Goal: Information Seeking & Learning: Check status

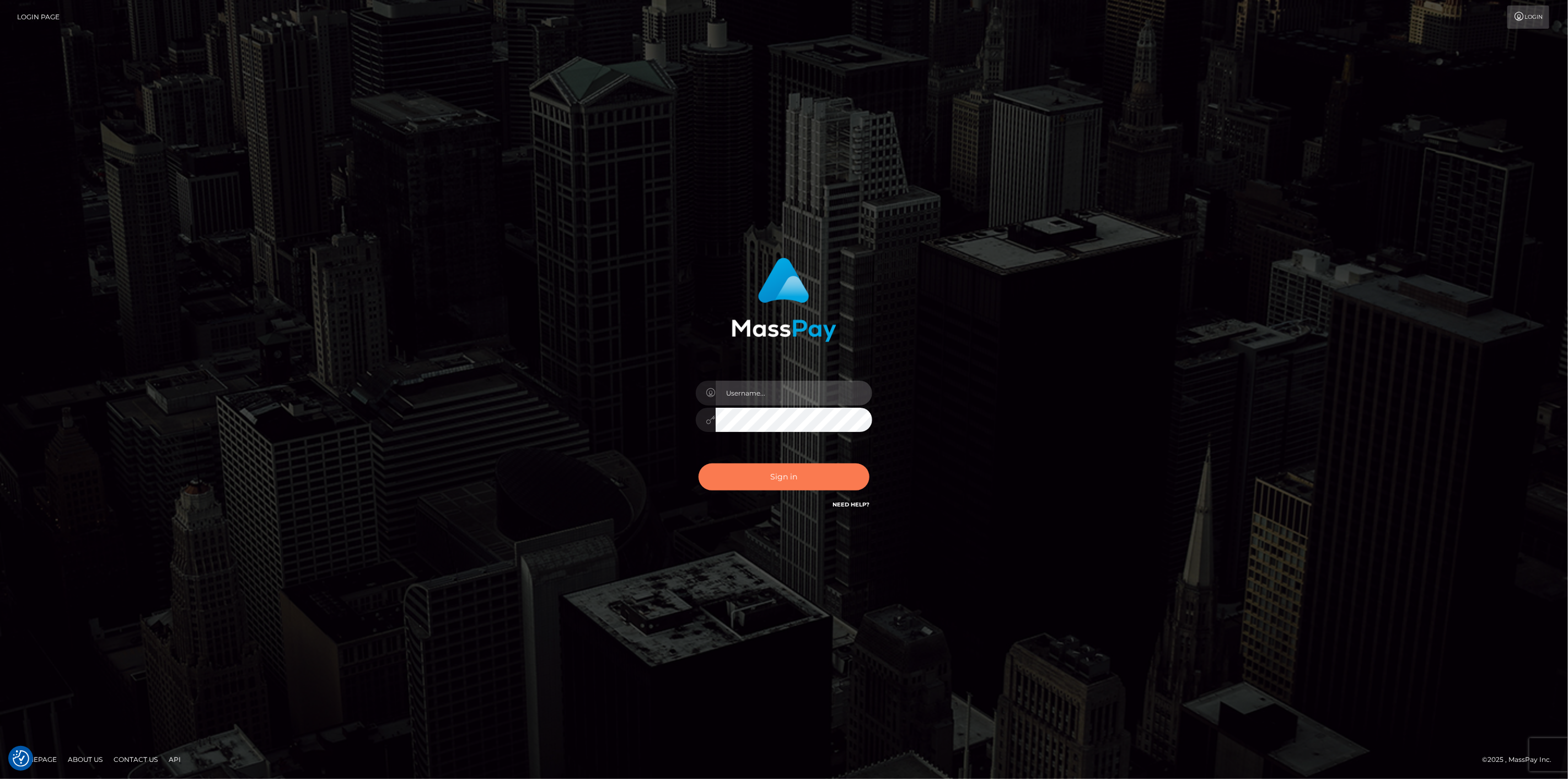
type input "scott.cm"
click at [813, 473] on button "Sign in" at bounding box center [784, 477] width 171 height 27
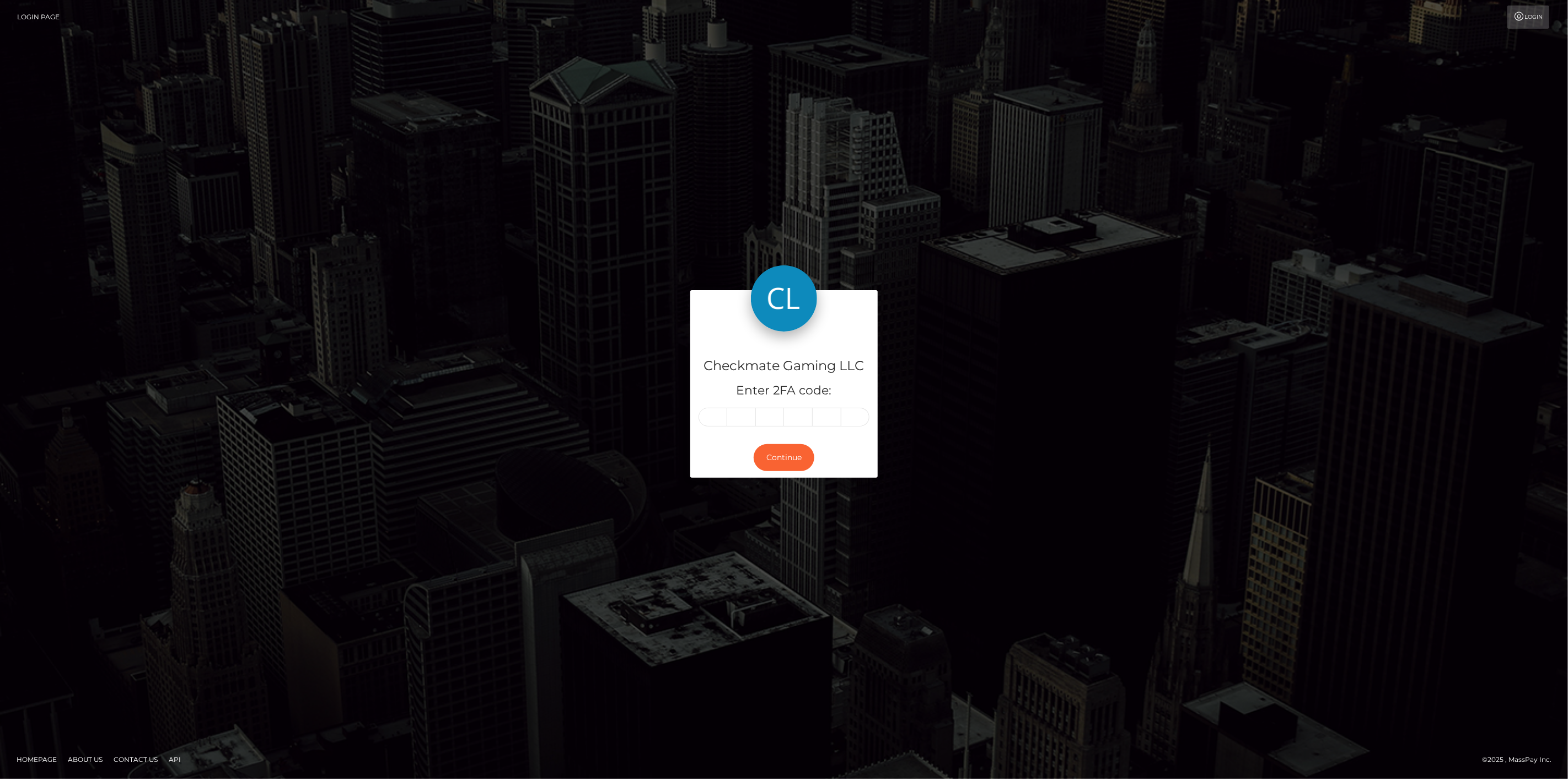
click at [710, 414] on input "text" at bounding box center [713, 417] width 29 height 19
type input "3"
type input "4"
type input "5"
type input "0"
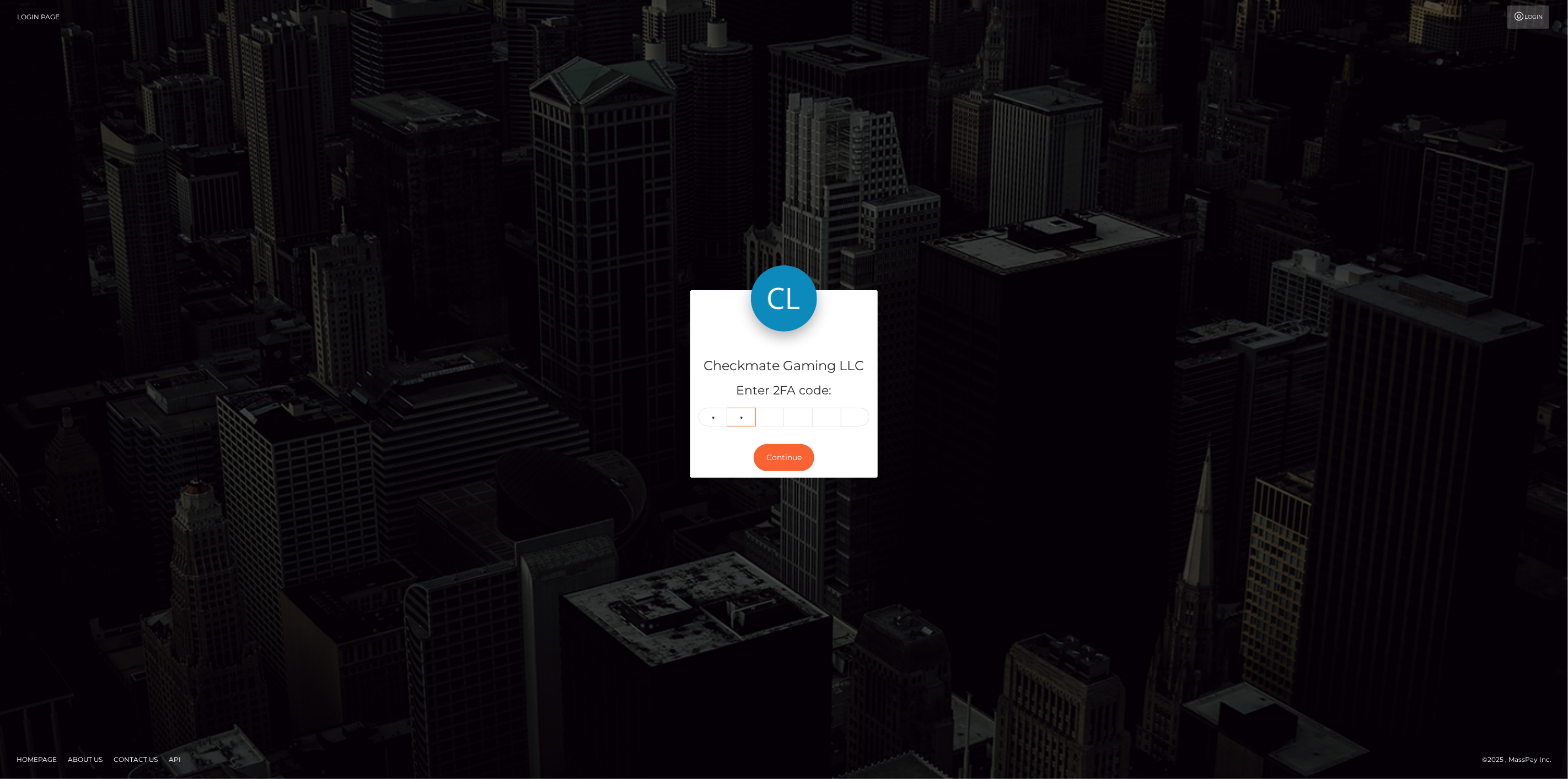
type input "0"
type input "3"
type input "4"
type input "2"
type input "8"
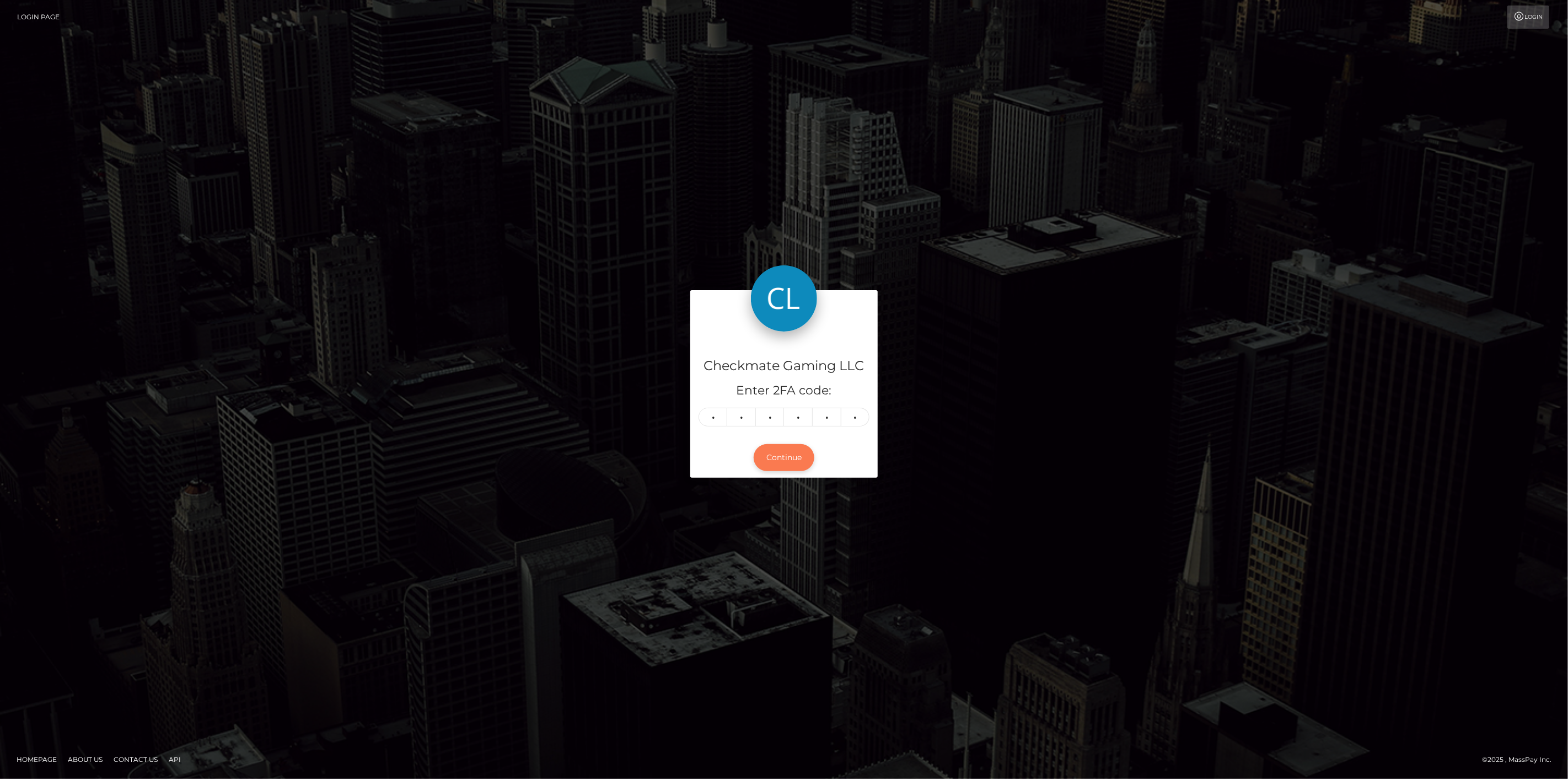
click at [781, 456] on button "Continue" at bounding box center [784, 457] width 61 height 27
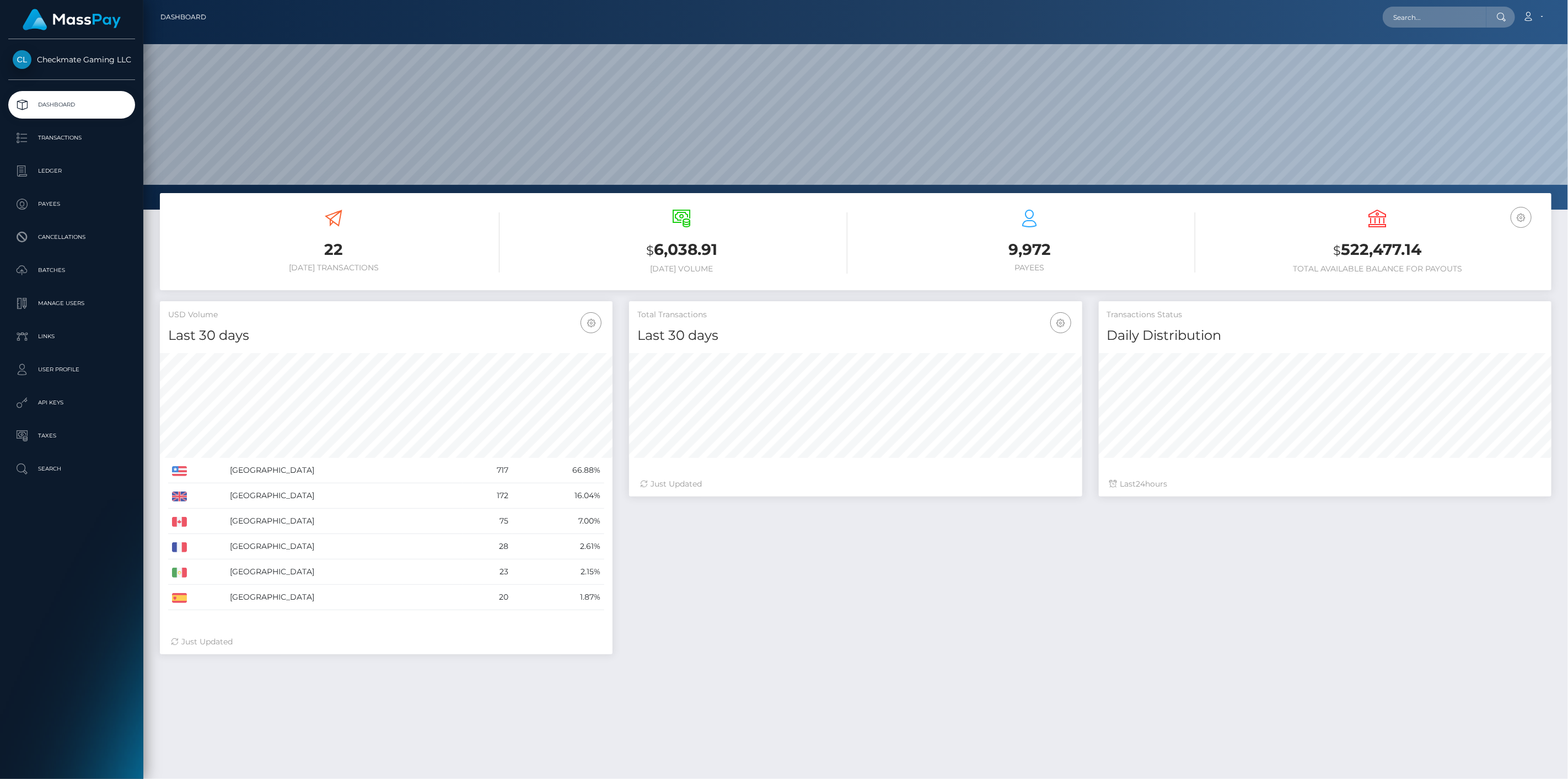
scroll to position [196, 453]
click at [72, 200] on p "Payees" at bounding box center [72, 204] width 118 height 16
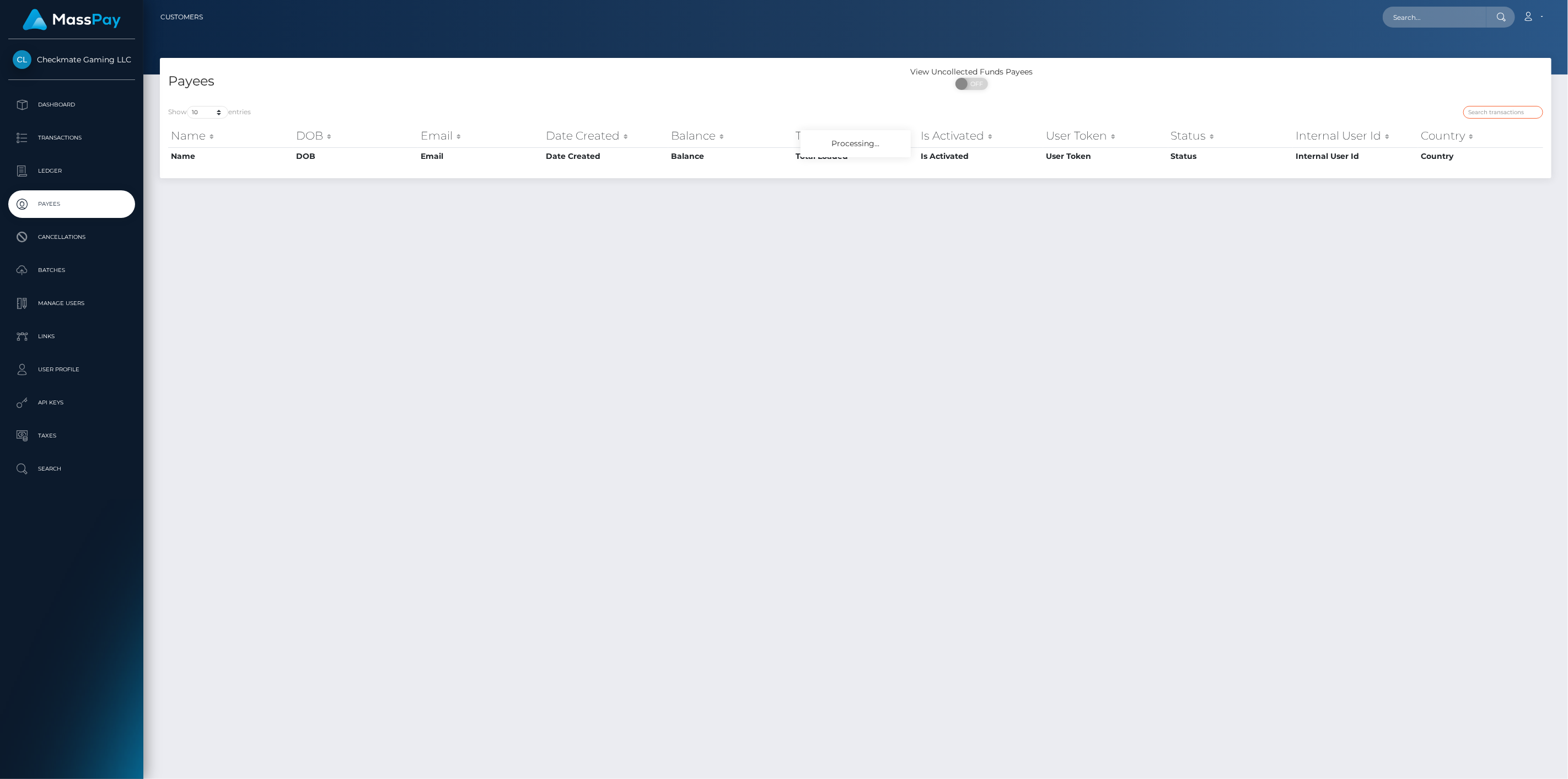
click at [1515, 106] on input "search" at bounding box center [1503, 112] width 80 height 13
paste input "1197326"
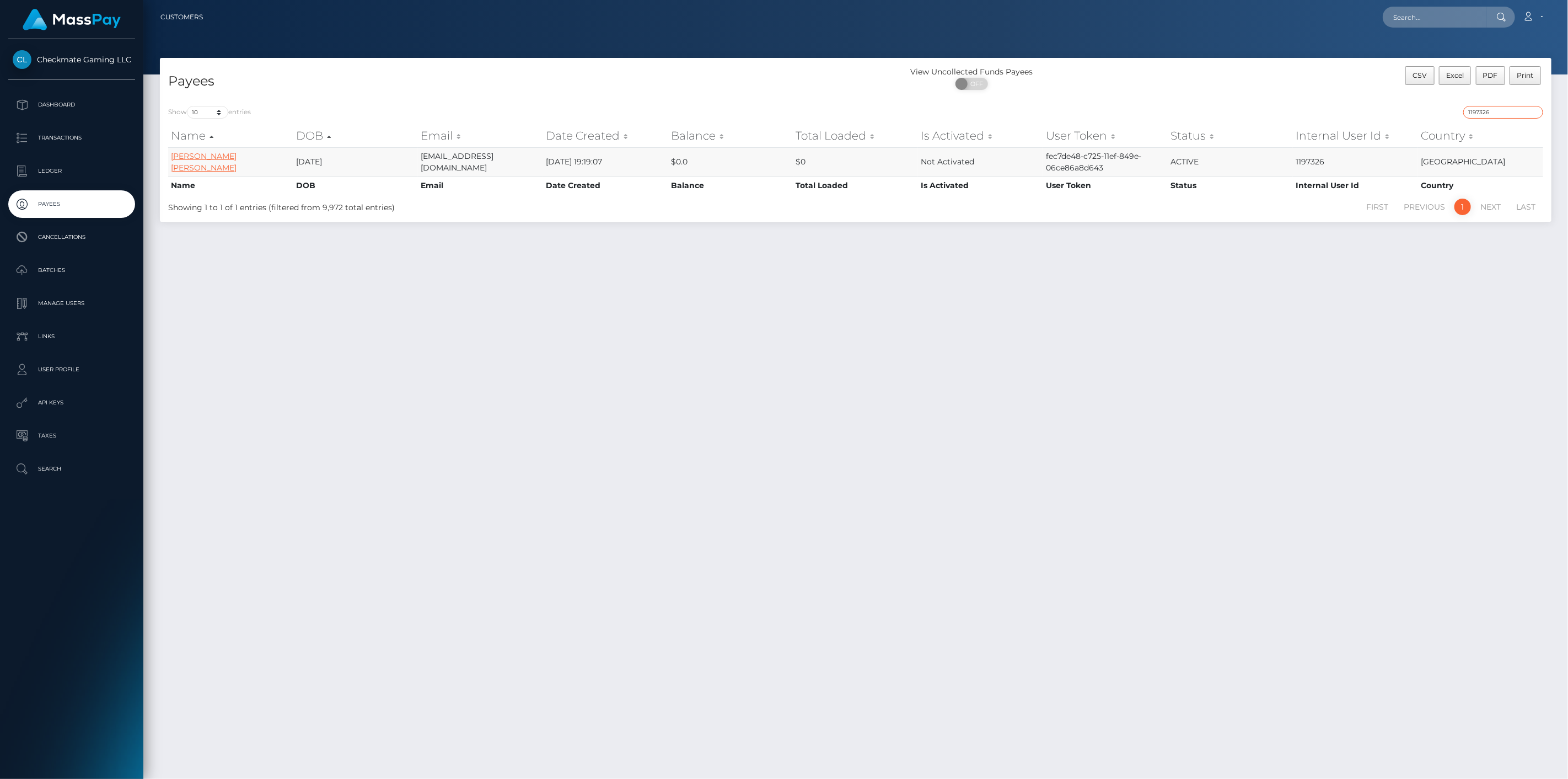
type input "1197326"
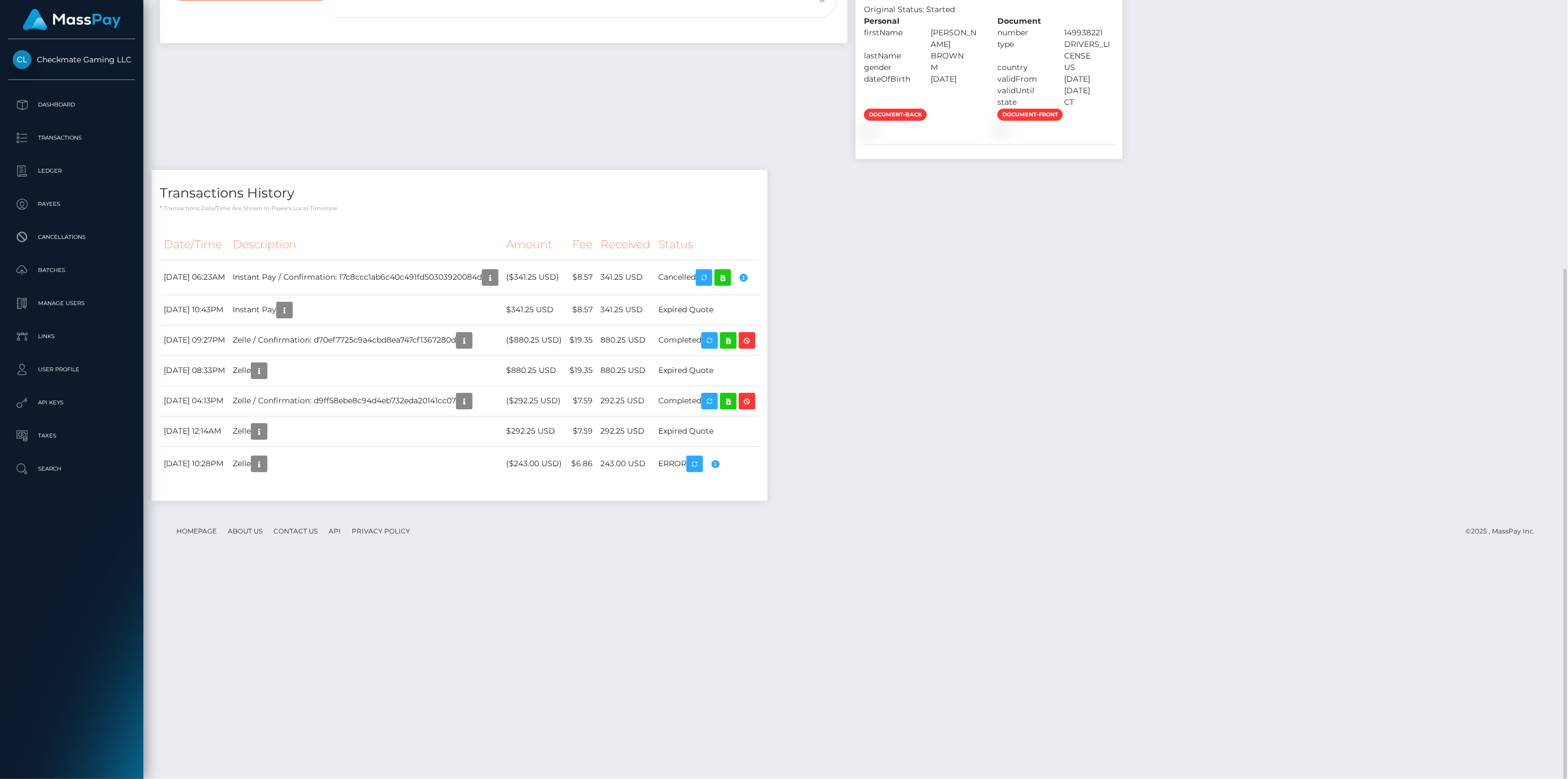
scroll to position [132, 453]
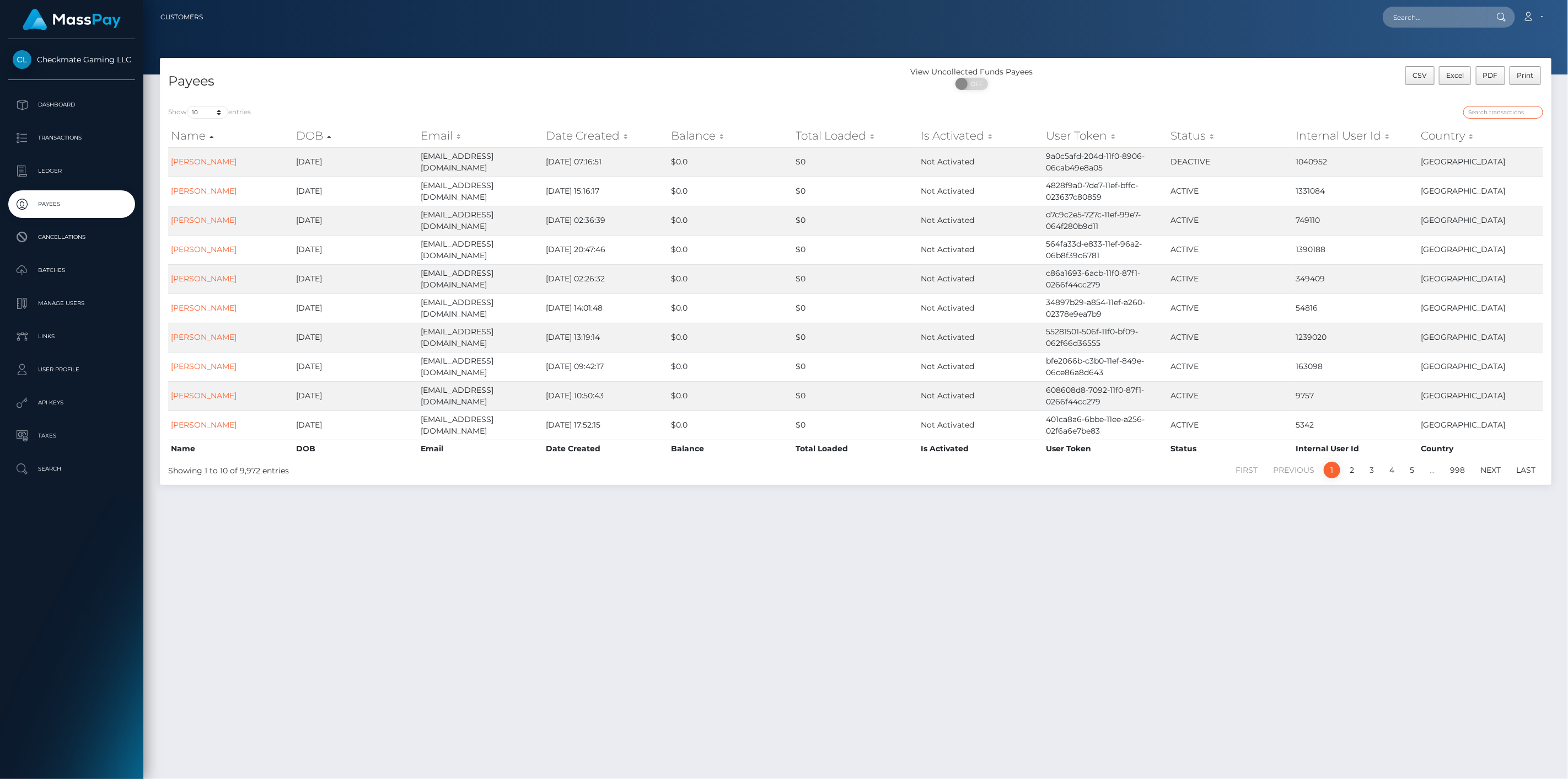
drag, startPoint x: 1511, startPoint y: 108, endPoint x: 1498, endPoint y: 117, distance: 15.8
click at [1511, 108] on input "search" at bounding box center [1503, 112] width 80 height 13
paste input "1210946"
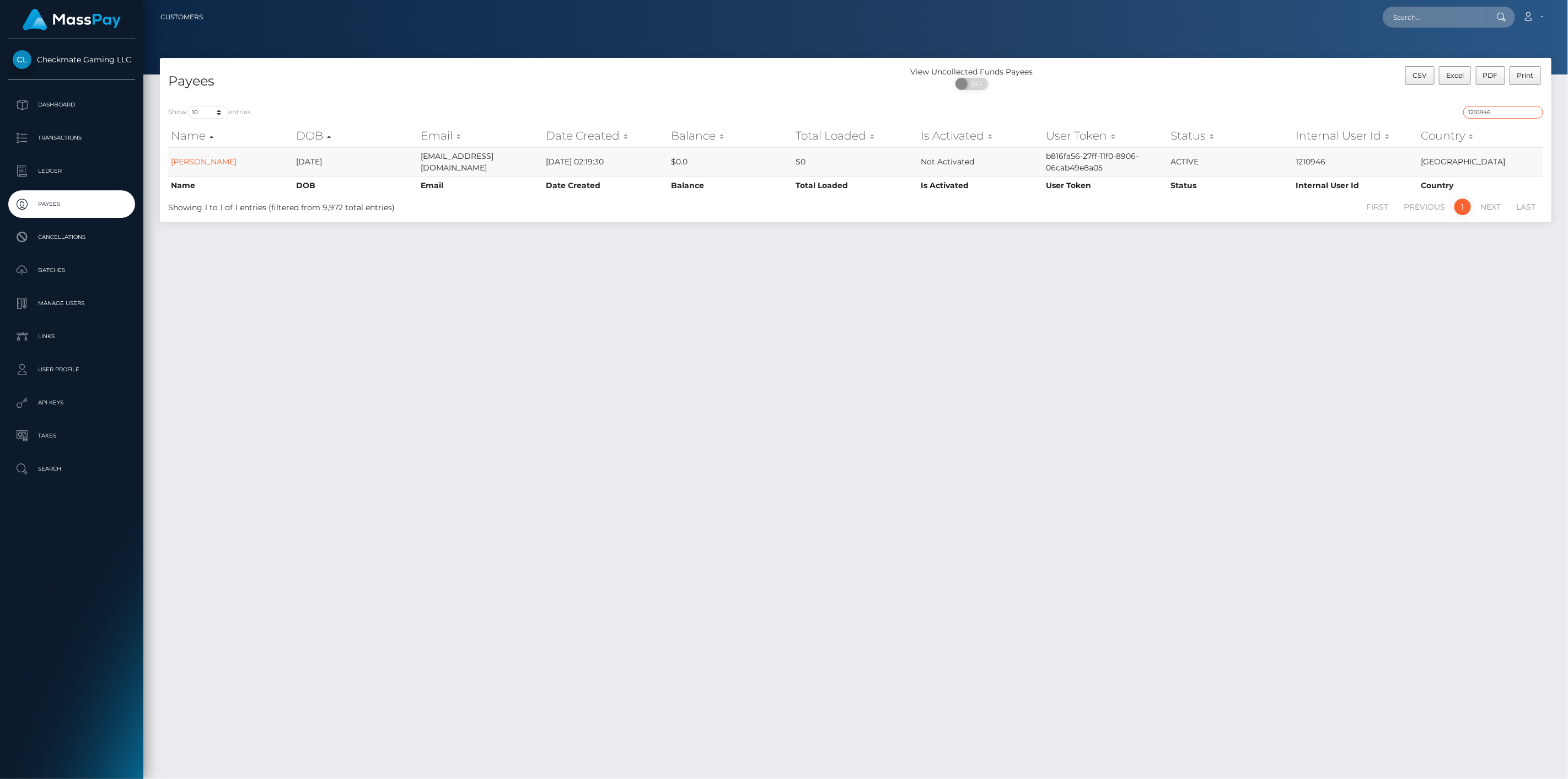
type input "1210946"
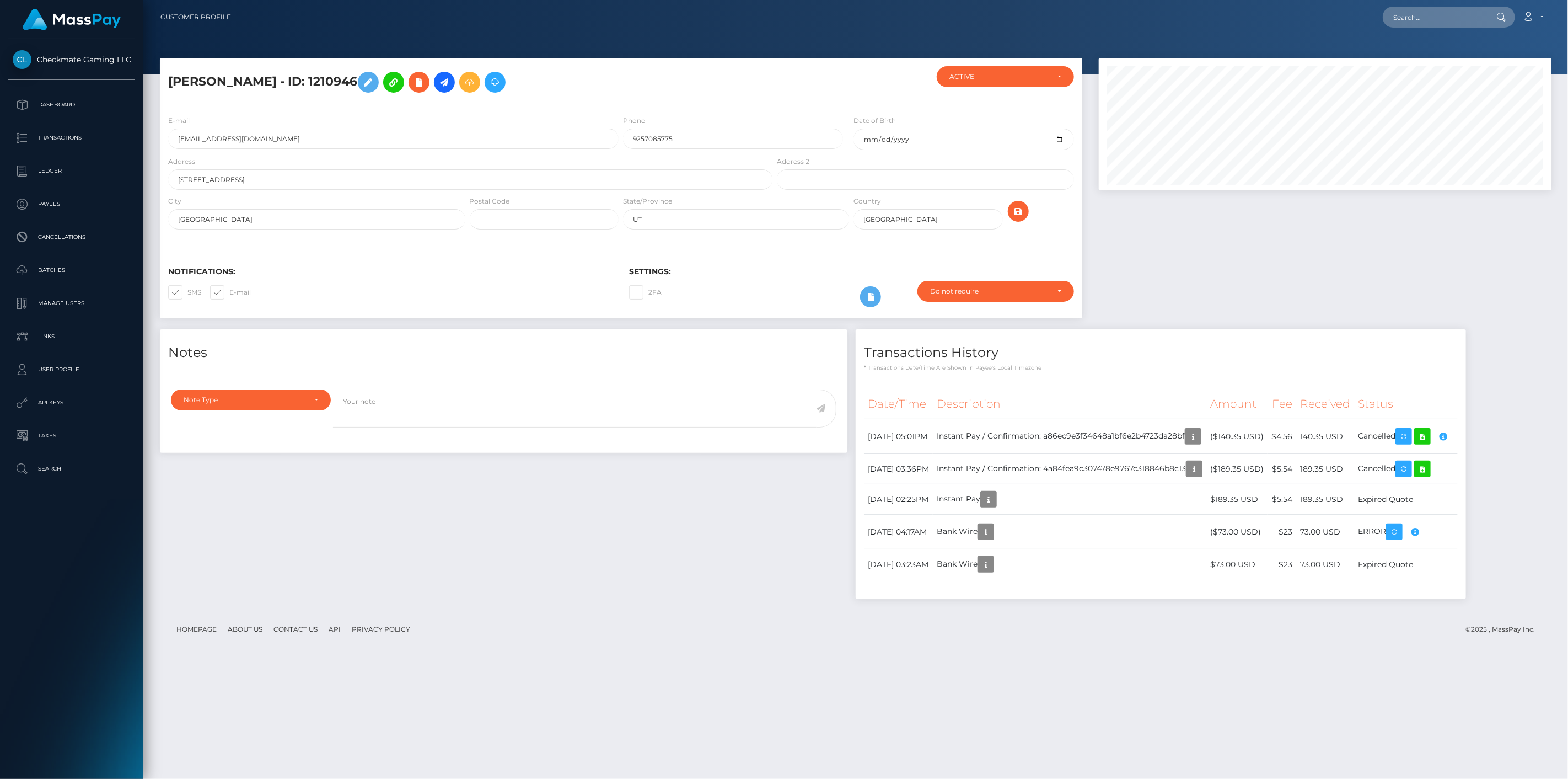
scroll to position [132, 453]
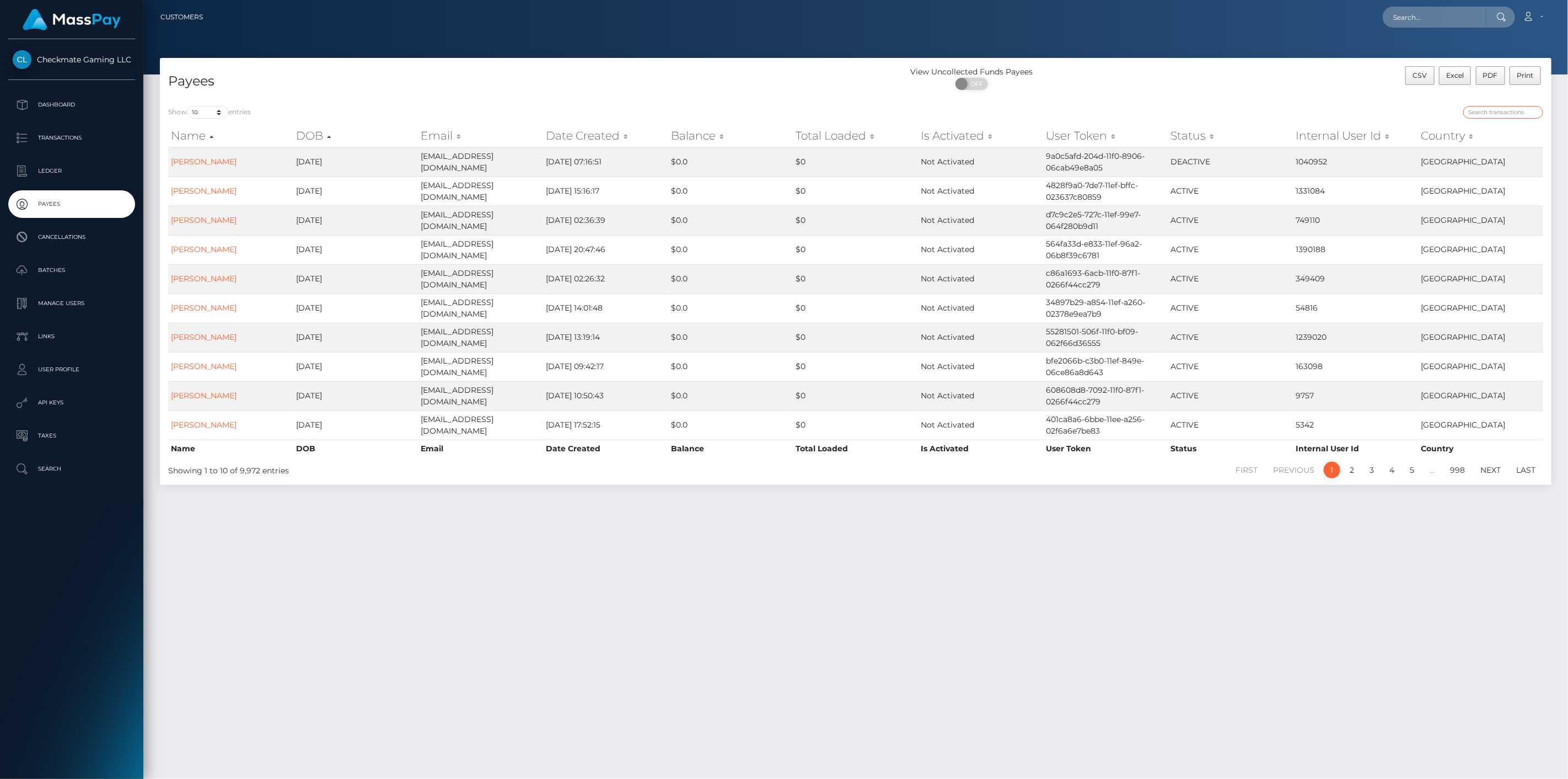
click at [1500, 110] on input "search" at bounding box center [1503, 112] width 80 height 13
paste input "1227330"
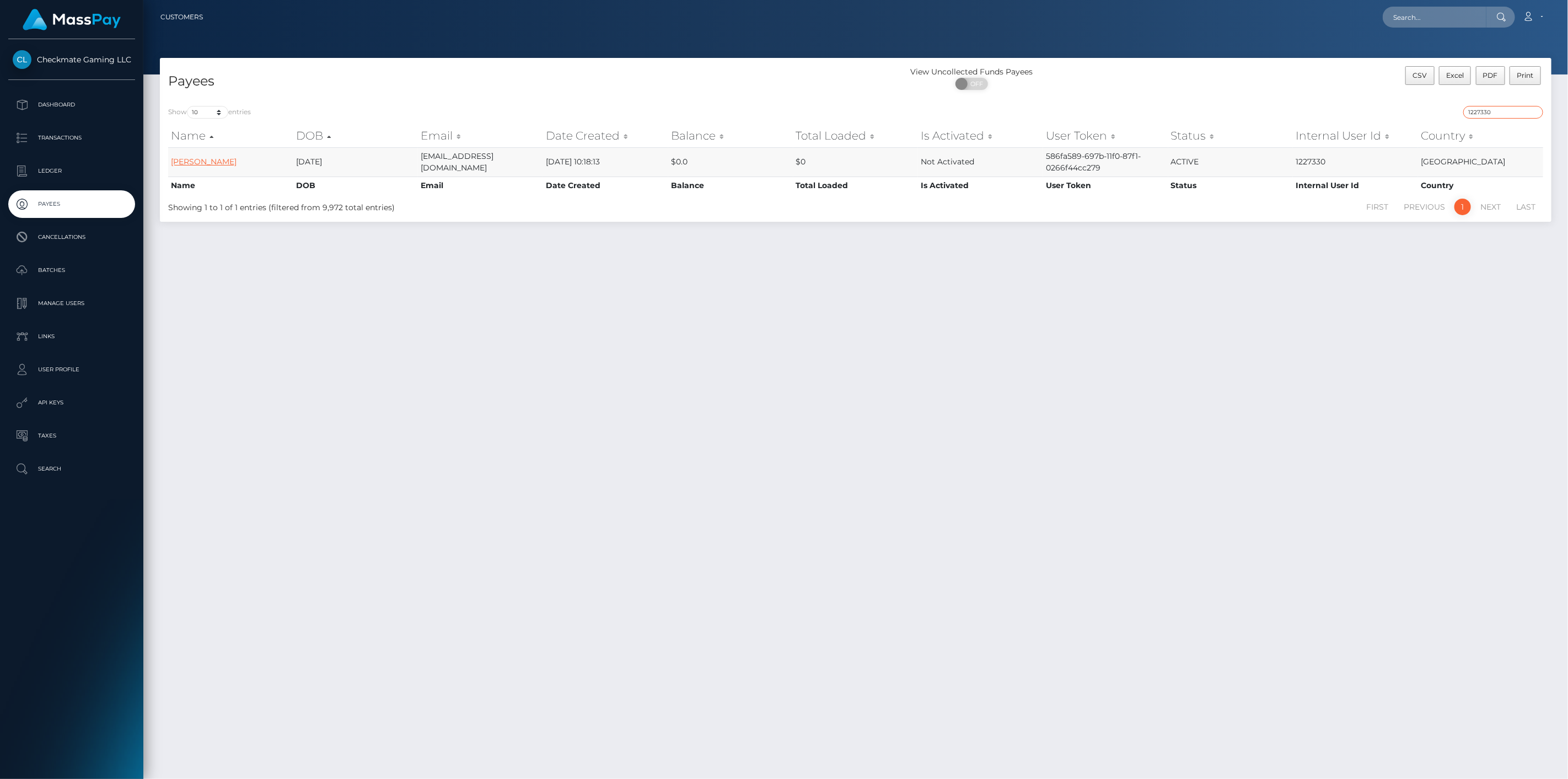
type input "1227330"
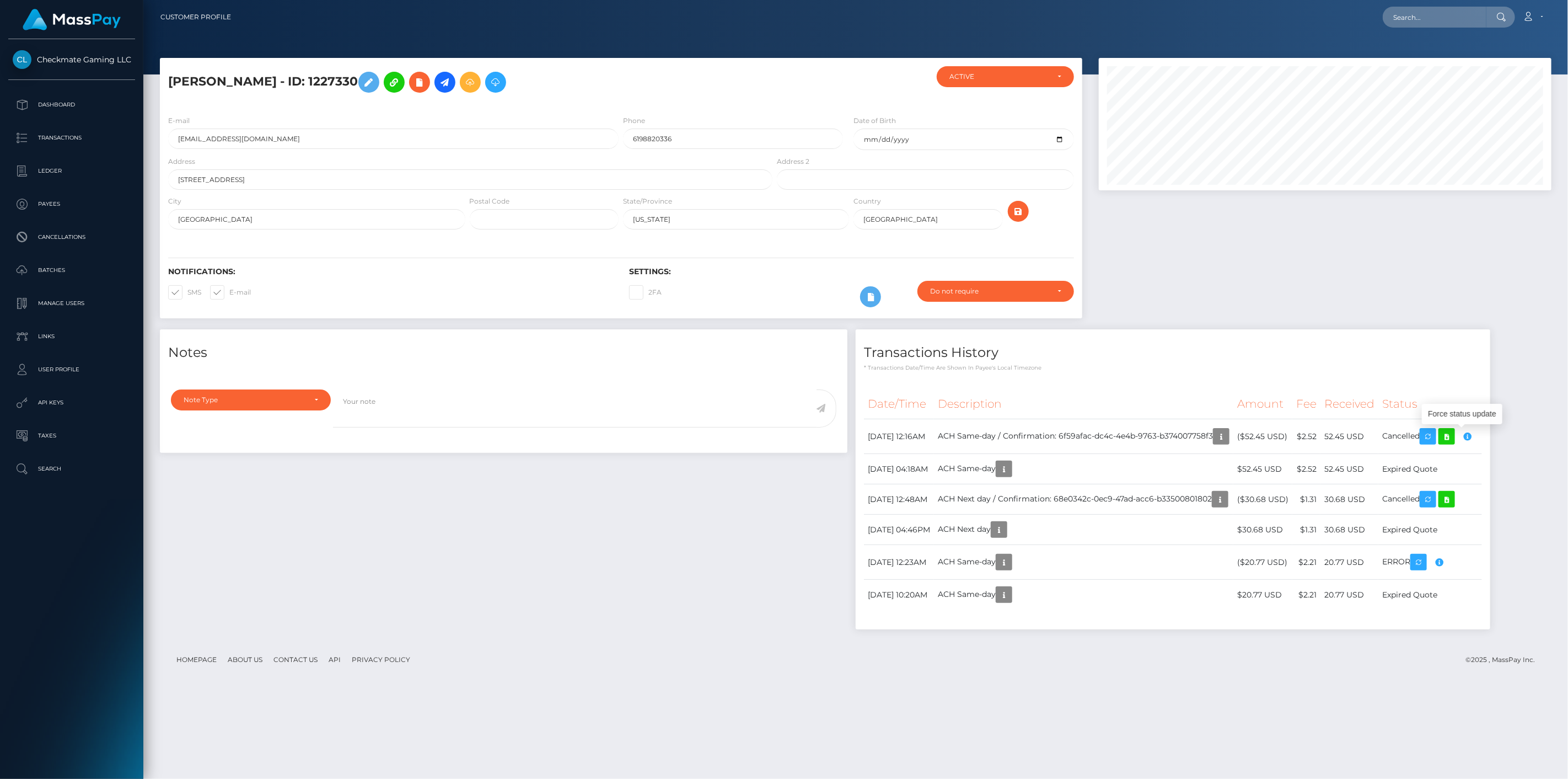
scroll to position [132, 453]
